Goal: Ask a question: Seek information or help from site administrators or community

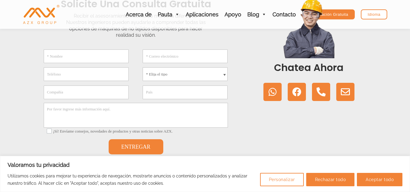
scroll to position [170, 0]
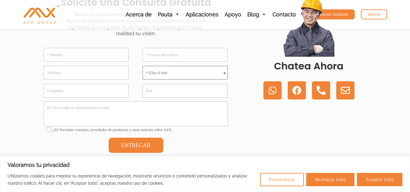
click at [177, 70] on select "* Elija el tipo Máquina de no tejido meltblown Máquina de no tejido spunbond Má…" at bounding box center [184, 73] width 85 height 14
click at [172, 76] on select "* Elija el tipo Máquina de no tejido meltblown Máquina de no tejido spunbond Má…" at bounding box center [184, 73] width 85 height 14
click at [185, 72] on select "* Elija el tipo Máquina de no tejido meltblown Máquina de no tejido spunbond Má…" at bounding box center [184, 73] width 85 height 14
click at [118, 89] on input "Compañía" at bounding box center [86, 91] width 85 height 14
click at [203, 67] on select "* Elija el tipo Máquina de no tejido meltblown Máquina de no tejido spunbond Má…" at bounding box center [184, 73] width 85 height 14
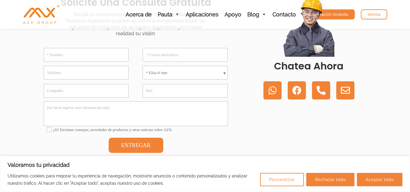
click at [224, 72] on div "* Elija el tipo Máquina de no tejido meltblown Máquina de no tejido spunbond Má…" at bounding box center [184, 73] width 85 height 14
click at [224, 72] on select "* Elija el tipo Máquina de no tejido meltblown Máquina de no tejido spunbond Má…" at bounding box center [184, 73] width 85 height 14
click at [86, 57] on input "* Nombre" at bounding box center [86, 55] width 85 height 14
click at [166, 57] on input "* Correo electrónico" at bounding box center [184, 55] width 85 height 14
click at [100, 112] on textarea "Por favor ingrese más información aquí." at bounding box center [136, 113] width 184 height 25
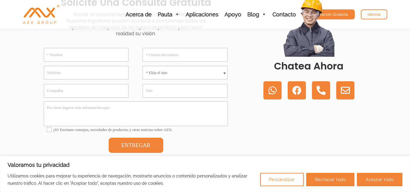
click at [204, 134] on div "¡Sí! Envíame consejos, novedades de productos y otras noticias sobre AZX." at bounding box center [136, 130] width 184 height 9
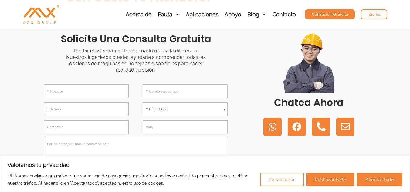
scroll to position [158, 0]
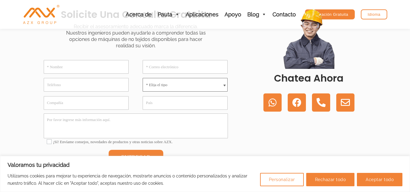
click at [201, 85] on select "* Elija el tipo Máquina de no tejido meltblown Máquina de no tejido spunbond Má…" at bounding box center [184, 85] width 85 height 14
click at [251, 70] on div "Chatea ahora WhatsApp Facebook Teléfono alternativo Sobre" at bounding box center [309, 90] width 138 height 171
click at [115, 72] on input "* Nombre" at bounding box center [86, 67] width 85 height 14
click at [158, 69] on input "* Correo electrónico" at bounding box center [184, 67] width 85 height 14
click at [106, 68] on input "* Nombre" at bounding box center [86, 67] width 85 height 14
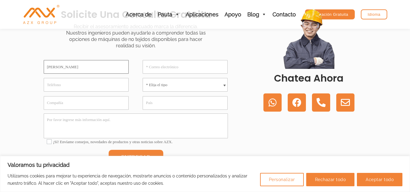
type input "[PERSON_NAME]"
click at [197, 65] on input "* Correo electrónico" at bounding box center [184, 67] width 85 height 14
type input "M"
type input "[EMAIL_ADDRESS]com"
click at [195, 84] on select "* Elija el tipo Máquina de no tejido meltblown Máquina de no tejido spunbond Má…" at bounding box center [184, 85] width 85 height 14
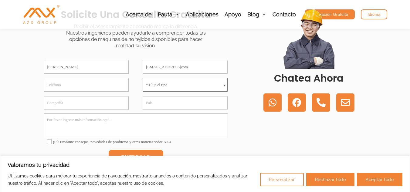
click at [156, 88] on select "* Elija el tipo Máquina de no tejido meltblown Máquina de no tejido spunbond Má…" at bounding box center [184, 85] width 85 height 14
select select "Others"
click at [142, 78] on select "* Elija el tipo Máquina de no tejido meltblown Máquina de no tejido spunbond Má…" at bounding box center [184, 85] width 85 height 14
drag, startPoint x: 160, startPoint y: 93, endPoint x: 137, endPoint y: 101, distance: 24.4
click at [137, 101] on div "[PERSON_NAME] [EMAIL_ADDRESS]com * Elija el tipo Máquina de no tejido meltblown…" at bounding box center [135, 112] width 197 height 121
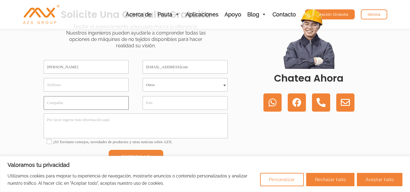
drag, startPoint x: 105, startPoint y: 109, endPoint x: 102, endPoint y: 106, distance: 4.3
click at [102, 107] on input "Compañía" at bounding box center [86, 103] width 85 height 14
click at [101, 121] on textarea "Por favor ingrese más información aquí." at bounding box center [136, 125] width 184 height 25
click at [284, 152] on div "Chatea ahora WhatsApp Facebook Teléfono alternativo Sobre" at bounding box center [309, 90] width 138 height 171
click at [199, 136] on textarea "Por favor ingrese más información aquí." at bounding box center [136, 125] width 184 height 25
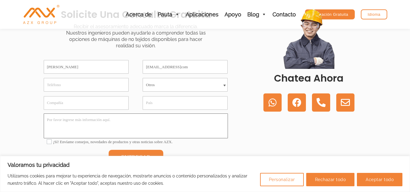
paste textarea "La máquina de unión por aire caliente aplica calor y presión a la tela no tejid…"
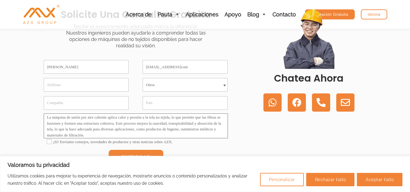
scroll to position [3, 0]
drag, startPoint x: 186, startPoint y: 118, endPoint x: 154, endPoint y: 118, distance: 32.1
click at [154, 118] on textarea "Hola, queria el presupuesto de una máquina de unión por aire caliente aplica ca…" at bounding box center [136, 125] width 184 height 25
click at [175, 132] on textarea "Hola, queria el presupuesto de una máquina de unión aplica calor y presión a la…" at bounding box center [136, 125] width 184 height 25
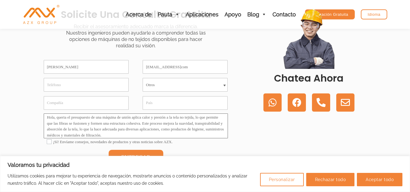
drag, startPoint x: 136, startPoint y: 134, endPoint x: 213, endPoint y: 117, distance: 78.3
click at [213, 117] on textarea "Hola, queria el presupuesto de una máquina de unión aplica calor y presión a la…" at bounding box center [136, 125] width 184 height 25
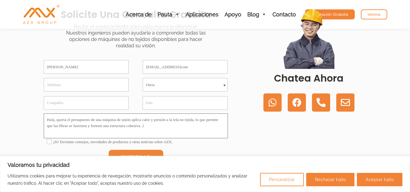
scroll to position [0, 0]
click at [151, 132] on textarea "Hola, queria el presupuesto de una máquina de unión aplica calor y presión a la…" at bounding box center [136, 125] width 184 height 25
drag, startPoint x: 151, startPoint y: 132, endPoint x: 48, endPoint y: 118, distance: 104.1
click at [48, 118] on textarea "Hola, queria el presupuesto de una máquina de unión aplica calor y presión a la…" at bounding box center [136, 125] width 184 height 25
click at [149, 132] on textarea "Hola, queria el presupuesto de una máquina de unión aplica calor y presión a la…" at bounding box center [136, 125] width 184 height 25
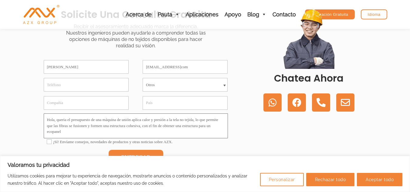
click at [149, 132] on textarea "Hola, queria el presupuesto de una máquina de unión aplica calor y presión a la…" at bounding box center [136, 125] width 184 height 25
click at [66, 121] on textarea "Hola, queria el presupuesto de una máquina de unión aplica calor y presión a la…" at bounding box center [136, 125] width 184 height 25
click at [134, 120] on textarea "Hola, queria el presupuesto de una máquina de unión aplica calor y presión a la…" at bounding box center [136, 125] width 184 height 25
drag, startPoint x: 58, startPoint y: 126, endPoint x: 216, endPoint y: 120, distance: 158.1
click at [216, 120] on textarea "Hola, queria el presupuesto de una máquina de unión aplica calor y presión a la…" at bounding box center [136, 125] width 184 height 25
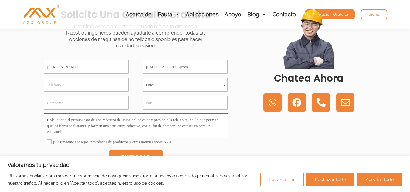
click at [193, 129] on textarea "Hola, queria el presupuesto de una máquina de unión aplica calor y presión a la…" at bounding box center [136, 125] width 184 height 25
drag, startPoint x: 90, startPoint y: 126, endPoint x: 61, endPoint y: 127, distance: 28.8
click at [61, 127] on textarea "Hola, queria el presupuesto de una máquina de unión aplica calor y presión a la…" at bounding box center [136, 125] width 184 height 25
click at [163, 132] on textarea "Hola, queria el presupuesto de una máquina de unión aplica calor y presión a la…" at bounding box center [136, 125] width 184 height 25
click at [145, 131] on textarea "Hola, queria el presupuesto de una máquina de unión aplica calor y presión a la…" at bounding box center [136, 125] width 184 height 25
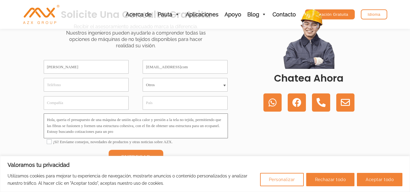
scroll to position [2, 0]
click at [155, 130] on textarea "Hola, queria el presupuesto de una máquina de unión aplica calor y presión a la…" at bounding box center [136, 125] width 184 height 25
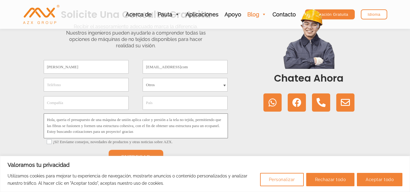
type textarea "Hola, queria el presupuesto de una máquina de unión aplica calor y presión a la…"
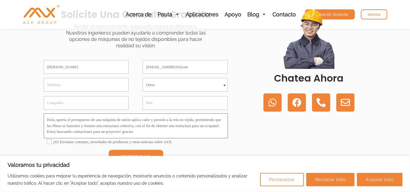
drag, startPoint x: 146, startPoint y: 135, endPoint x: 109, endPoint y: 123, distance: 38.5
click at [106, 125] on textarea "Hola, queria el presupuesto de una máquina de unión aplica calor y presión a la…" at bounding box center [136, 125] width 184 height 25
click at [191, 67] on input "[EMAIL_ADDRESS]com" at bounding box center [184, 67] width 85 height 14
click at [204, 67] on input "[EMAIL_ADDRESS][DOMAIN_NAME]" at bounding box center [184, 67] width 85 height 14
click at [176, 69] on input "[EMAIL_ADDRESS][DOMAIN_NAME]" at bounding box center [184, 67] width 85 height 14
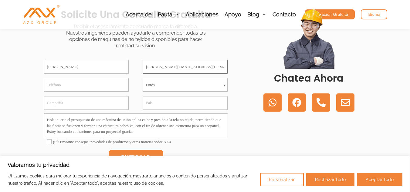
type input "[PERSON_NAME][EMAIL_ADDRESS][DOMAIN_NAME]"
drag, startPoint x: 119, startPoint y: 136, endPoint x: 45, endPoint y: 118, distance: 76.5
click at [45, 118] on textarea "Hola, queria el presupuesto de una máquina de unión aplica calor y presión a la…" at bounding box center [136, 125] width 184 height 25
drag, startPoint x: 144, startPoint y: 132, endPoint x: 47, endPoint y: 114, distance: 99.1
click at [47, 114] on textarea "Hola, queria el presupuesto de una máquina de unión aplica calor y presión a la…" at bounding box center [136, 125] width 184 height 25
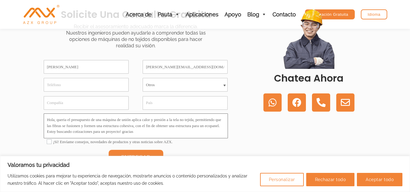
drag, startPoint x: 88, startPoint y: 136, endPoint x: 44, endPoint y: 114, distance: 48.9
click at [44, 114] on textarea "Hola, queria el presupuesto de una máquina de unión aplica calor y presión a la…" at bounding box center [136, 125] width 184 height 25
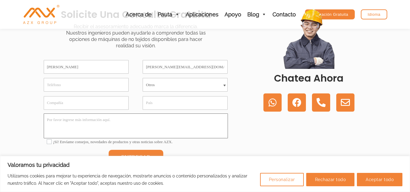
scroll to position [0, 0]
paste textarea "Hello, I would like a quote for a bonding machine. It applies heat and pressure…"
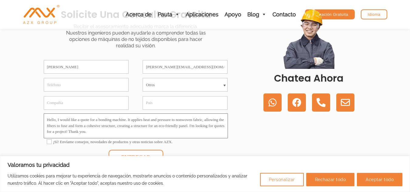
type textarea "Hello, I would like a quote for a bonding machine. It applies heat and pressure…"
click at [148, 152] on button "ENTREGAR" at bounding box center [136, 157] width 55 height 15
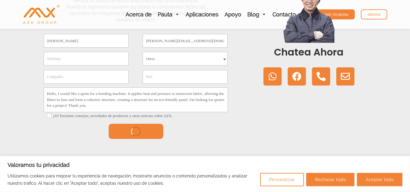
scroll to position [181, 0]
